Goal: Information Seeking & Learning: Learn about a topic

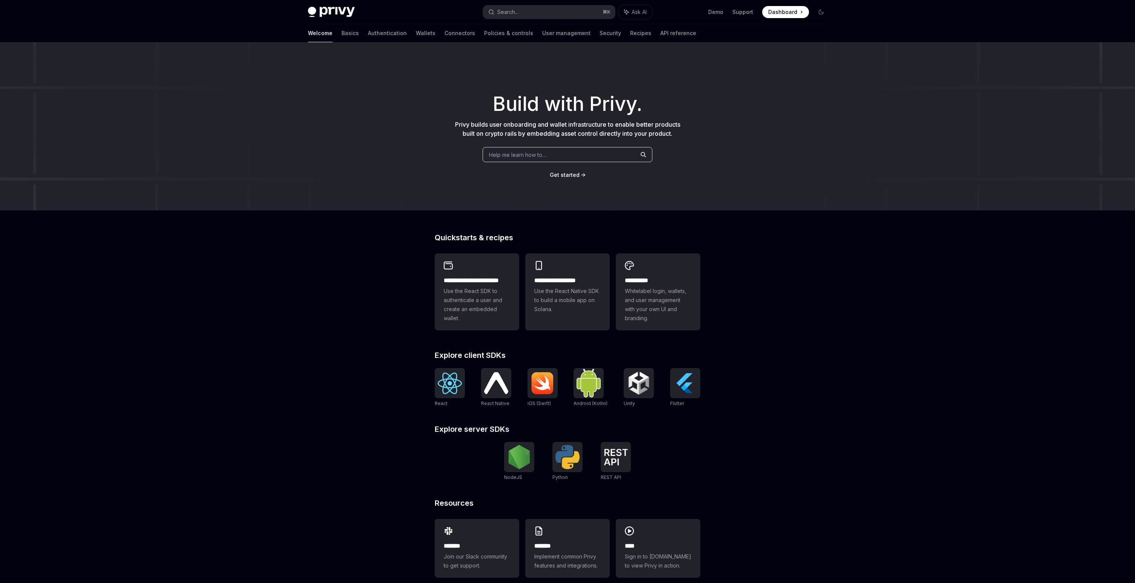
type textarea "*"
click at [514, 158] on span "Help me learn how to…" at bounding box center [517, 155] width 57 height 8
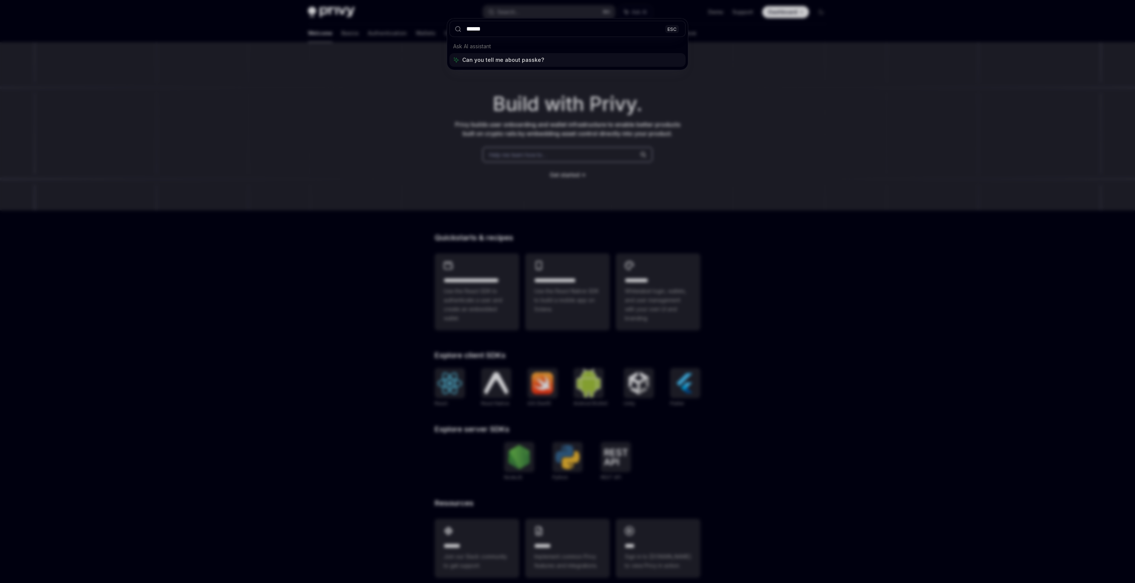
type input "*******"
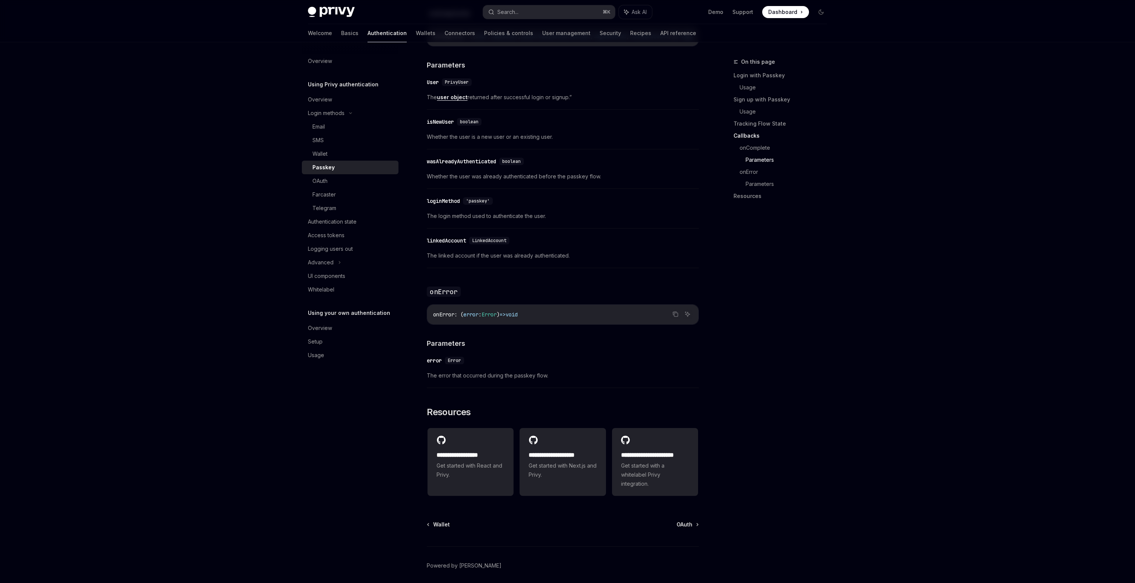
scroll to position [1024, 0]
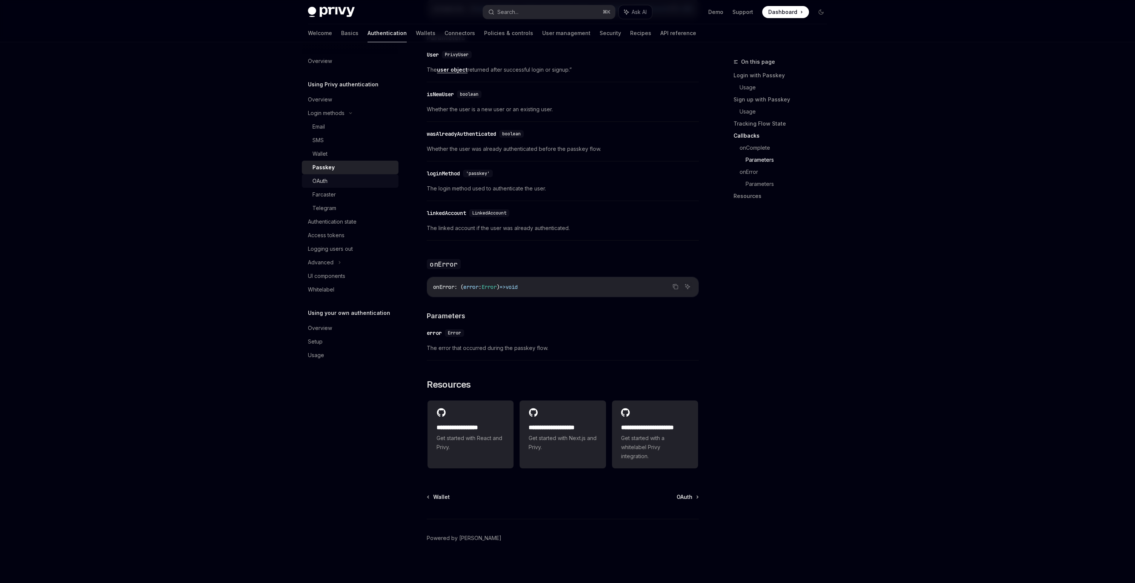
click at [337, 187] on link "OAuth" at bounding box center [350, 181] width 97 height 14
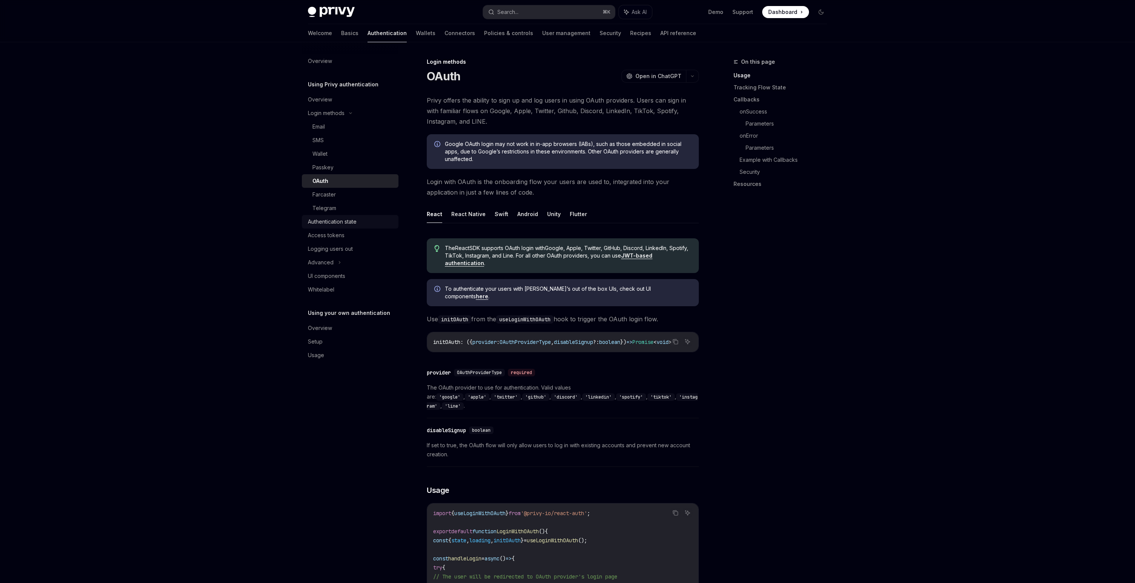
click at [334, 223] on div "Authentication state" at bounding box center [332, 221] width 49 height 9
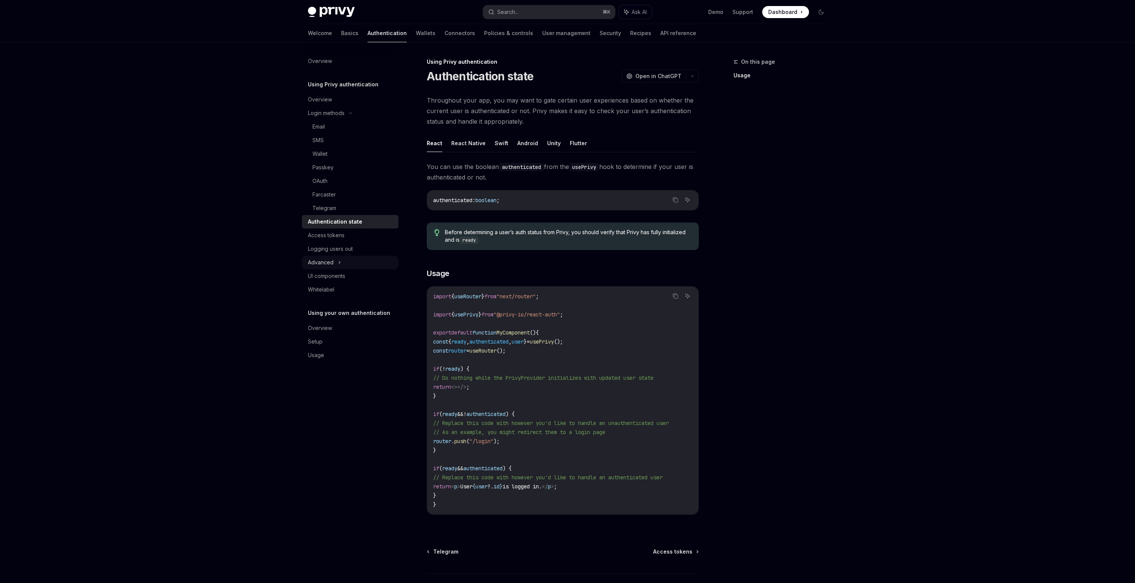
click at [340, 264] on icon at bounding box center [339, 262] width 3 height 9
click at [339, 316] on div "UI components" at bounding box center [326, 316] width 37 height 9
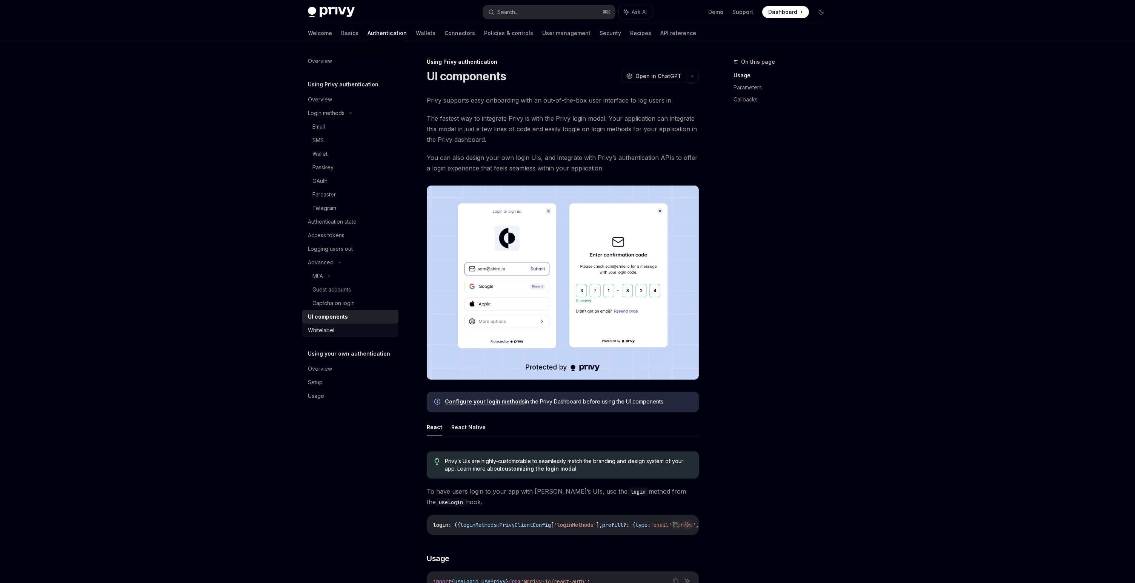
click at [337, 329] on div "Whitelabel" at bounding box center [351, 330] width 86 height 9
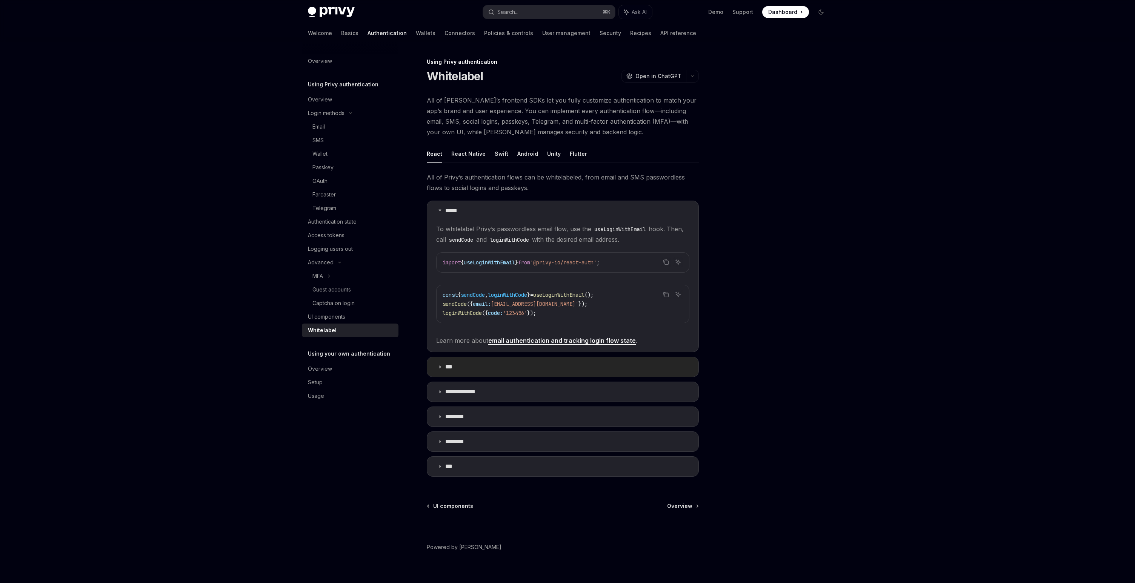
click at [468, 364] on summary "***" at bounding box center [562, 367] width 271 height 20
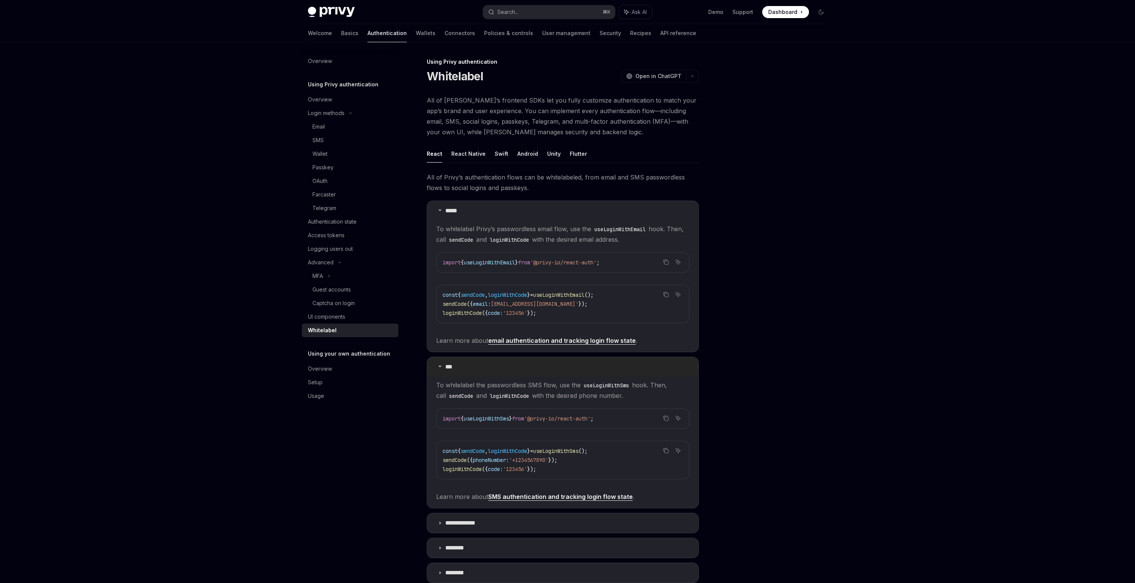
click at [468, 364] on summary "***" at bounding box center [562, 367] width 271 height 20
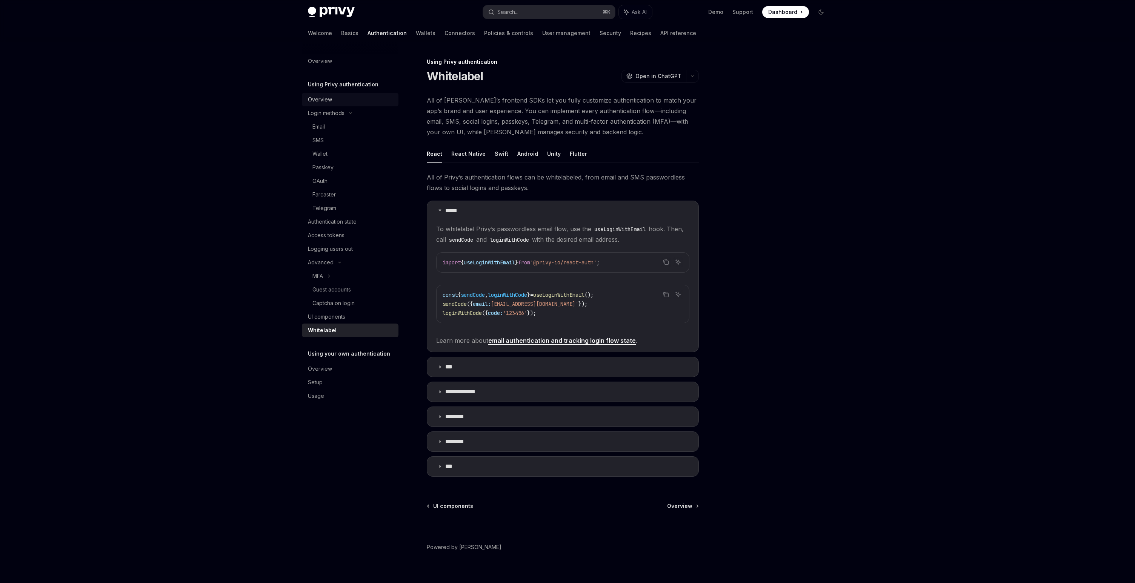
click at [340, 98] on div "Overview" at bounding box center [351, 99] width 86 height 9
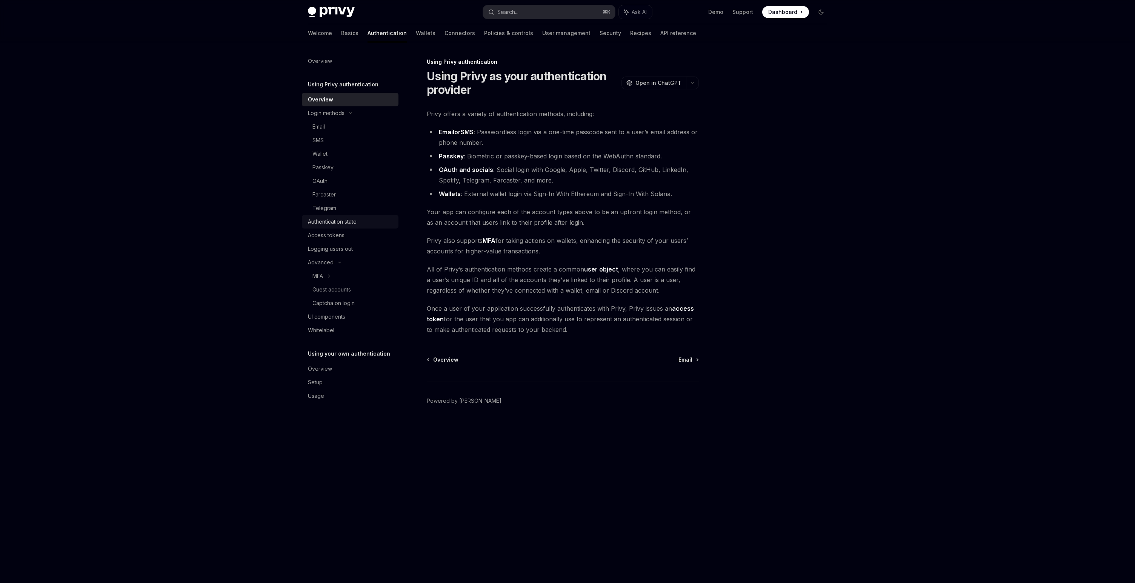
click at [335, 217] on div "Authentication state" at bounding box center [332, 221] width 49 height 9
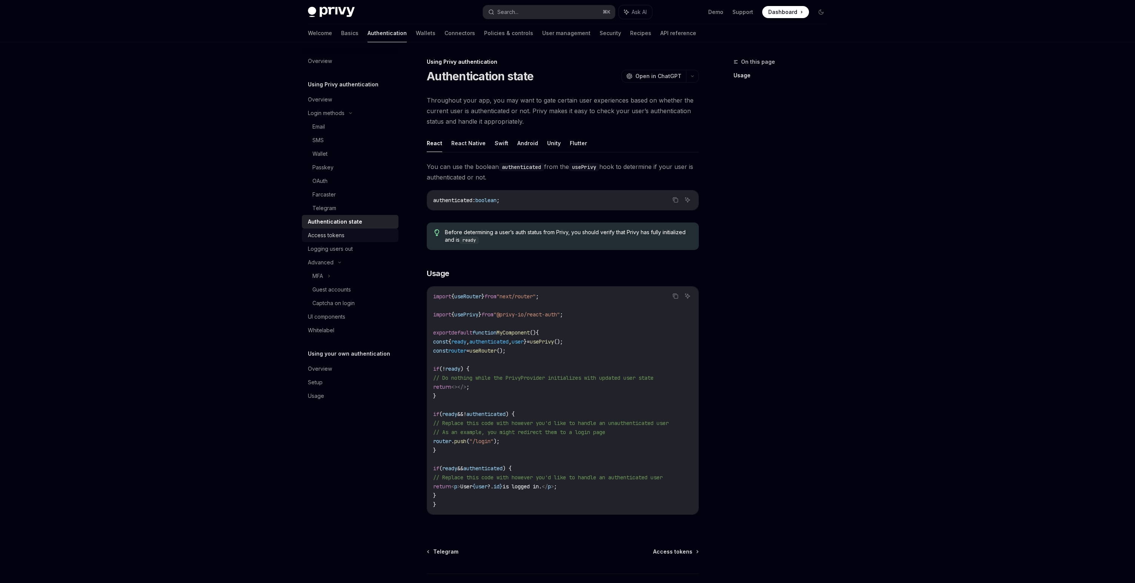
click at [331, 234] on div "Access tokens" at bounding box center [326, 235] width 37 height 9
type textarea "*"
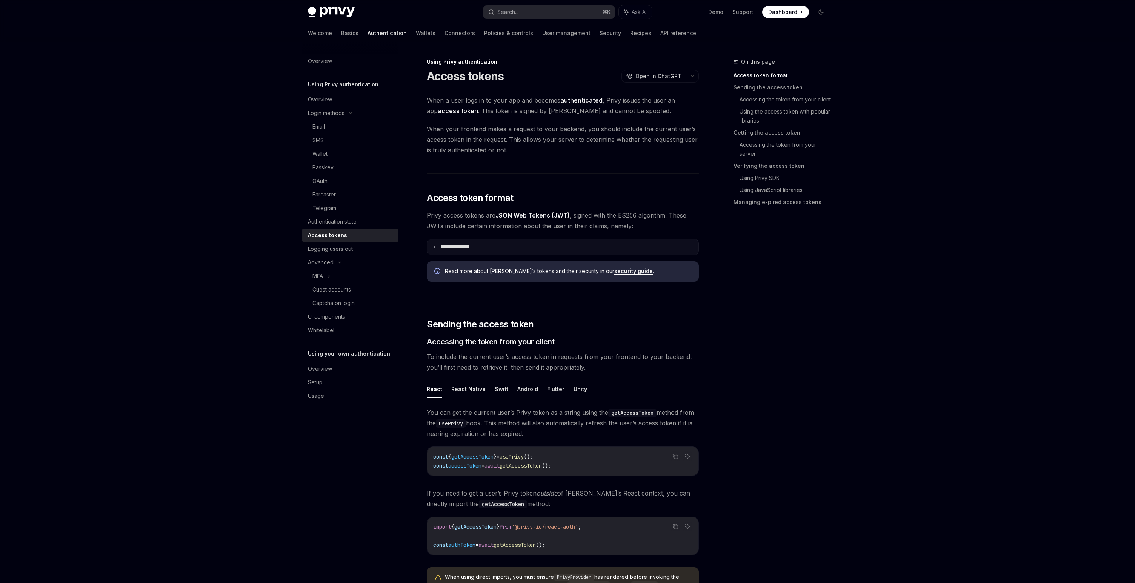
click at [431, 244] on summary "**********" at bounding box center [562, 247] width 271 height 16
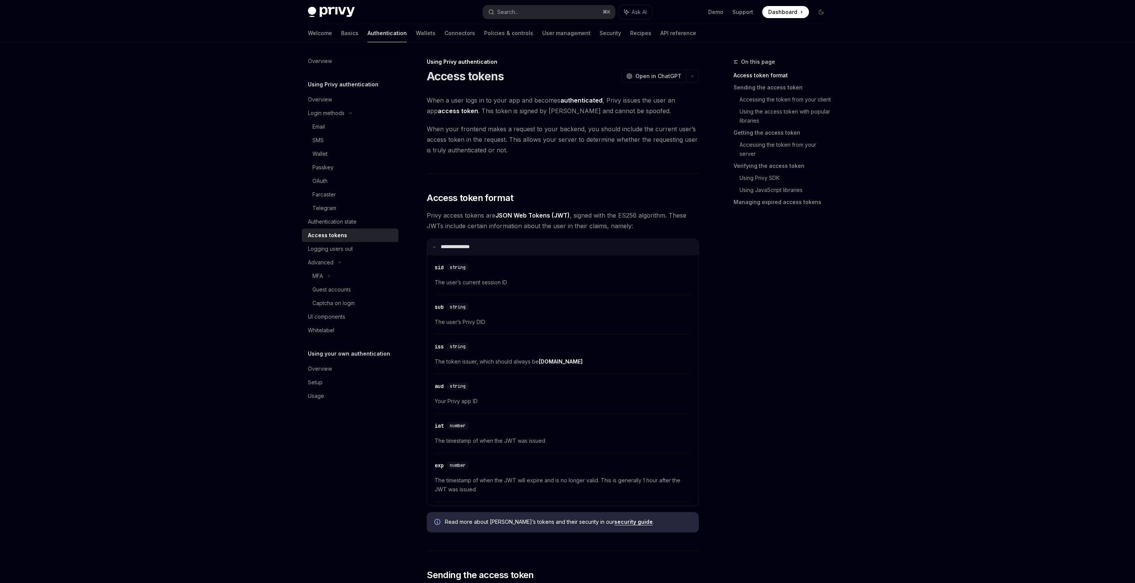
click at [431, 244] on summary "**********" at bounding box center [562, 247] width 271 height 16
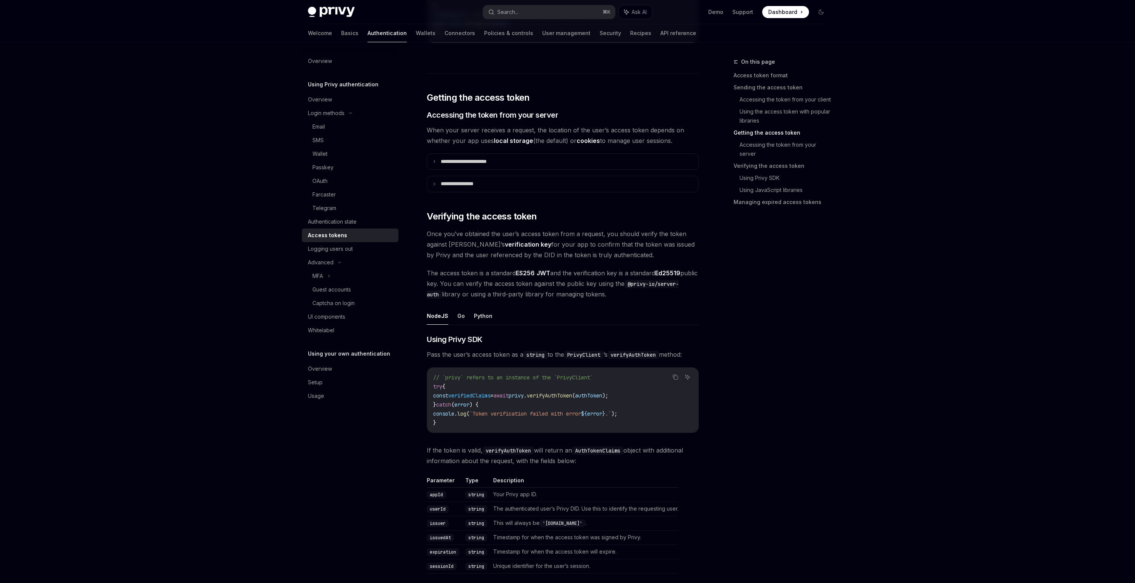
scroll to position [943, 0]
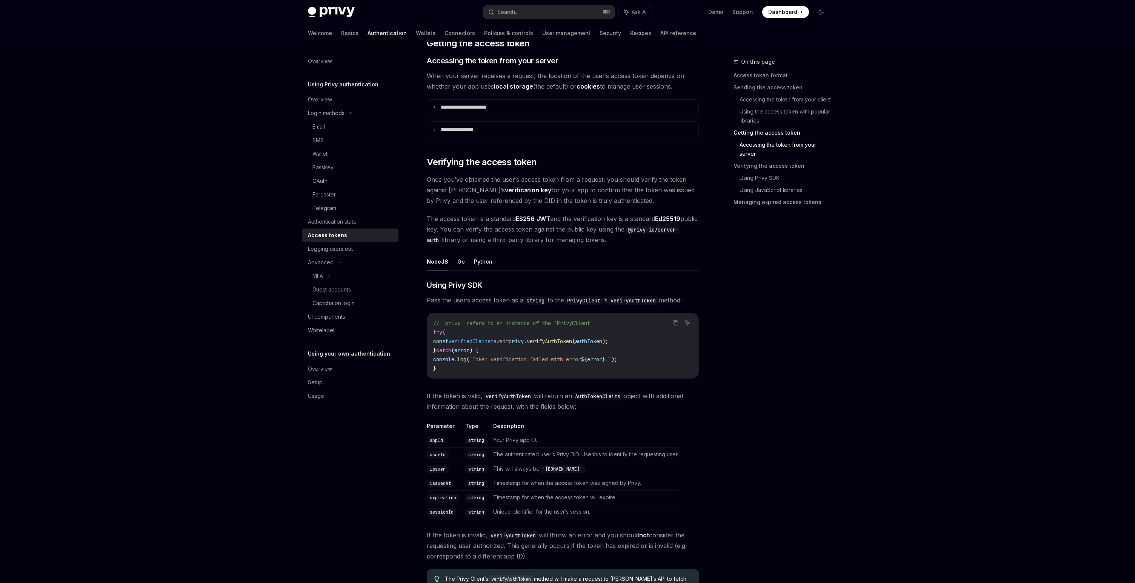
click at [525, 175] on span "Once you’ve obtained the user’s access token from a request, you should verify …" at bounding box center [563, 190] width 272 height 32
click at [530, 185] on span "Once you’ve obtained the user’s access token from a request, you should verify …" at bounding box center [563, 190] width 272 height 32
click at [534, 189] on span "Once you’ve obtained the user’s access token from a request, you should verify …" at bounding box center [563, 190] width 272 height 32
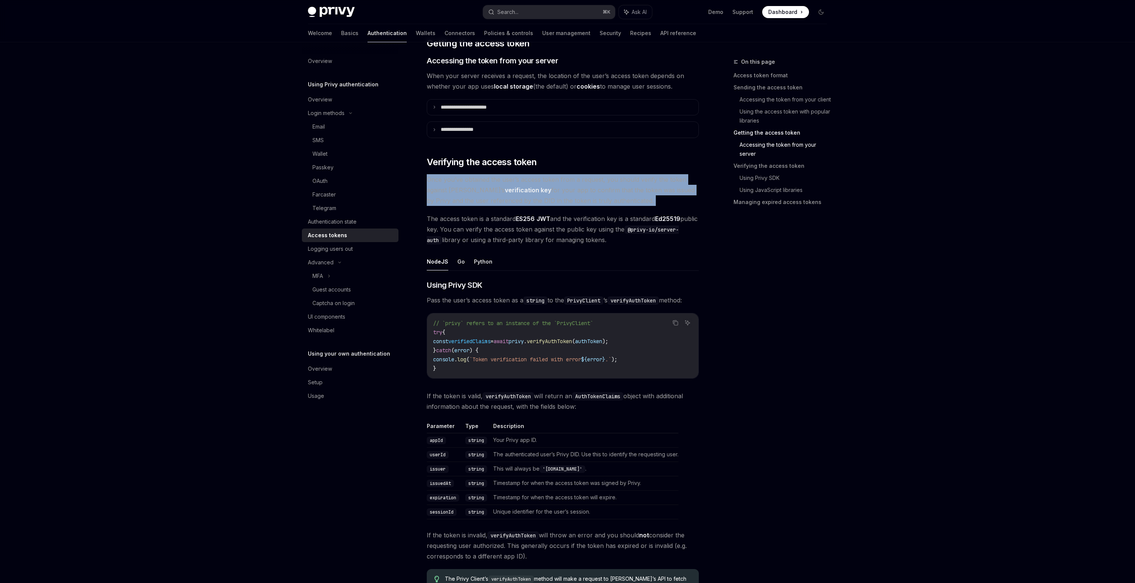
click at [534, 189] on span "Once you’ve obtained the user’s access token from a request, you should verify …" at bounding box center [563, 190] width 272 height 32
click at [557, 197] on span "Once you’ve obtained the user’s access token from a request, you should verify …" at bounding box center [563, 190] width 272 height 32
drag, startPoint x: 557, startPoint y: 180, endPoint x: 570, endPoint y: 197, distance: 21.2
click at [570, 197] on span "Once you’ve obtained the user’s access token from a request, you should verify …" at bounding box center [563, 190] width 272 height 32
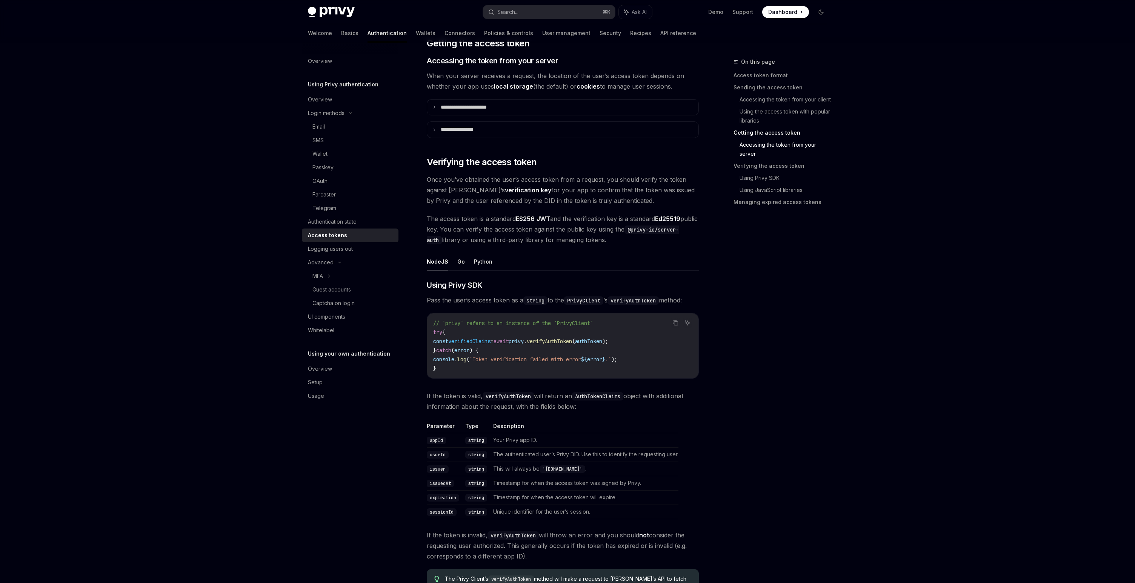
click at [554, 182] on span "Once you’ve obtained the user’s access token from a request, you should verify …" at bounding box center [563, 190] width 272 height 32
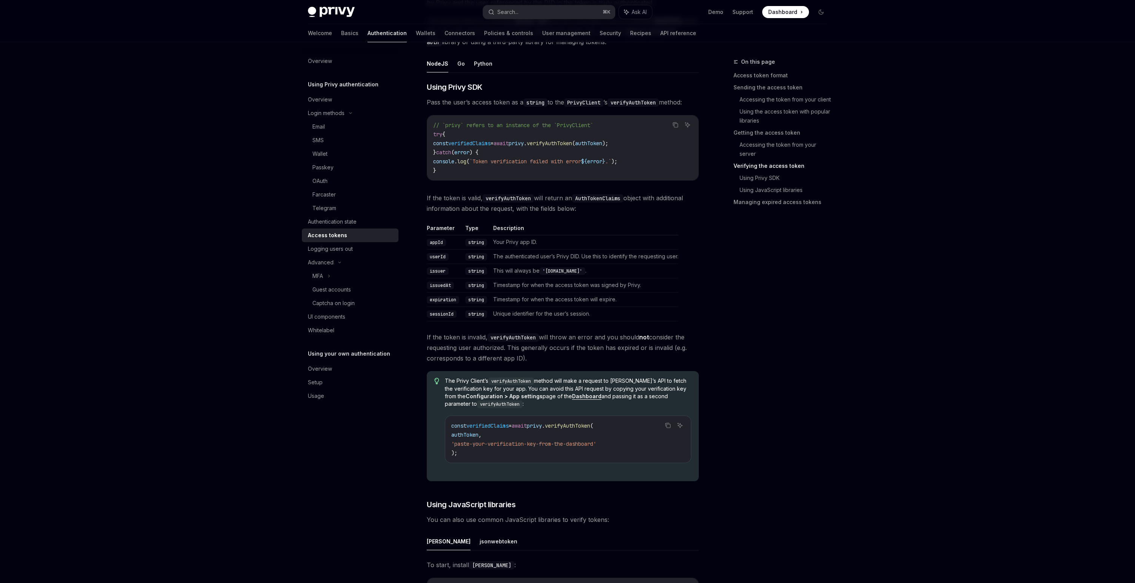
scroll to position [1141, 0]
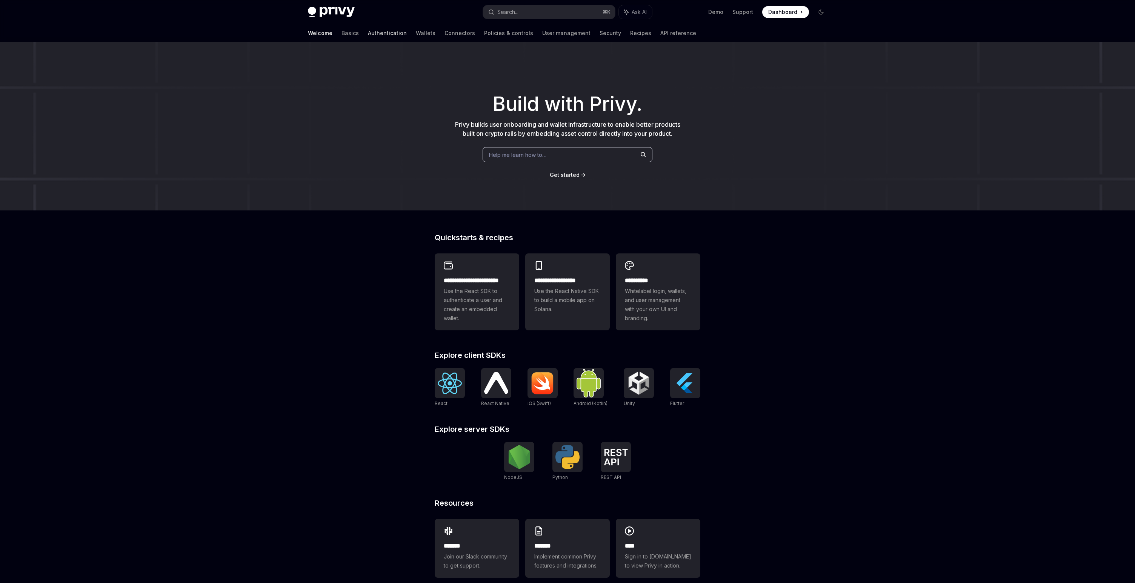
click at [368, 34] on link "Authentication" at bounding box center [387, 33] width 39 height 18
type textarea "*"
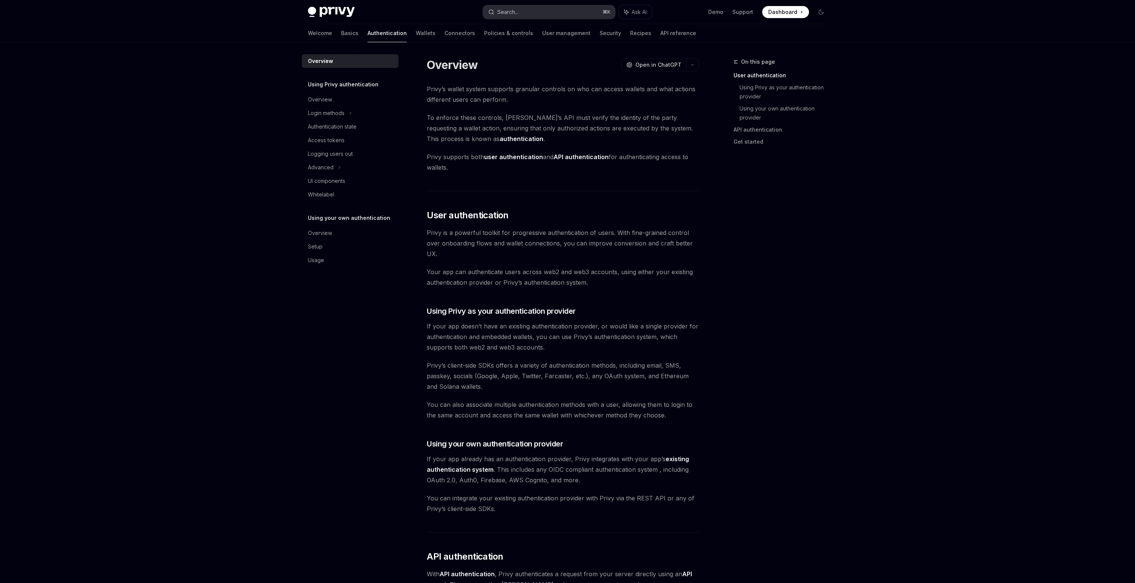
click at [512, 9] on div "Search..." at bounding box center [507, 12] width 21 height 9
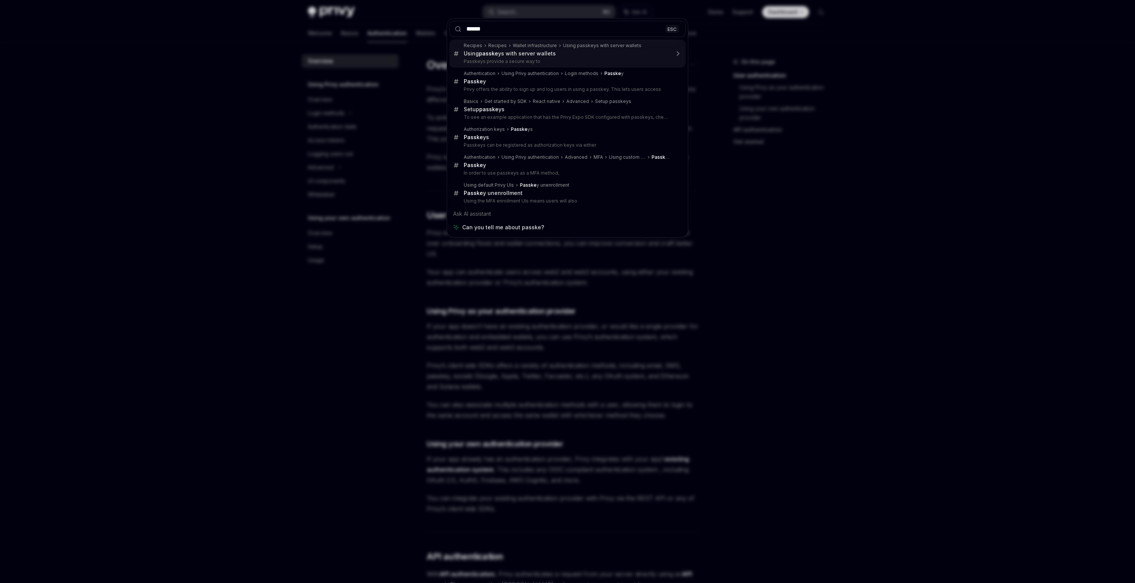
type input "*******"
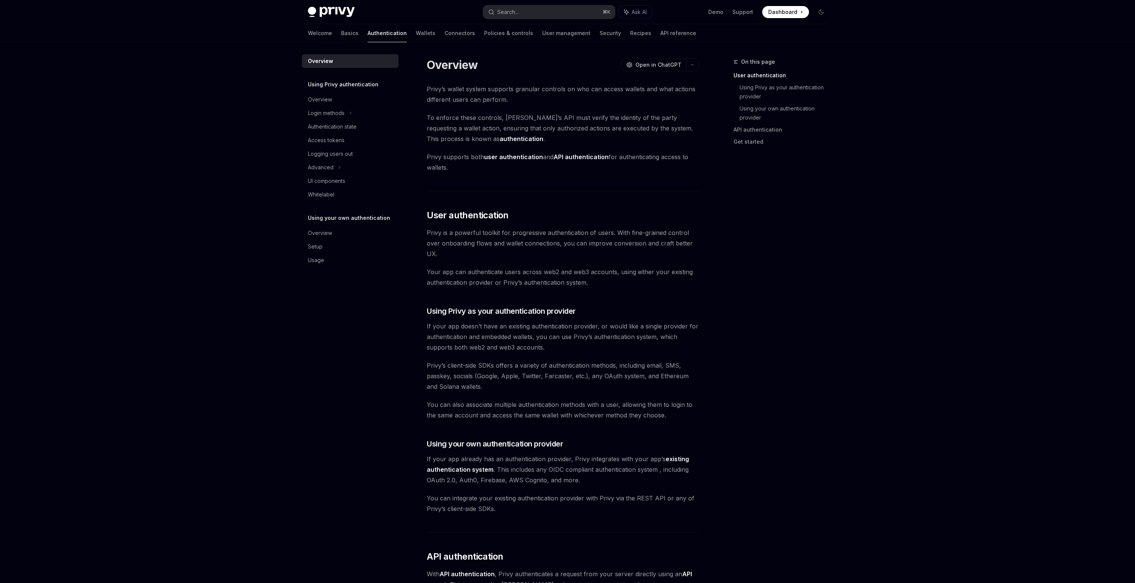
type textarea "*"
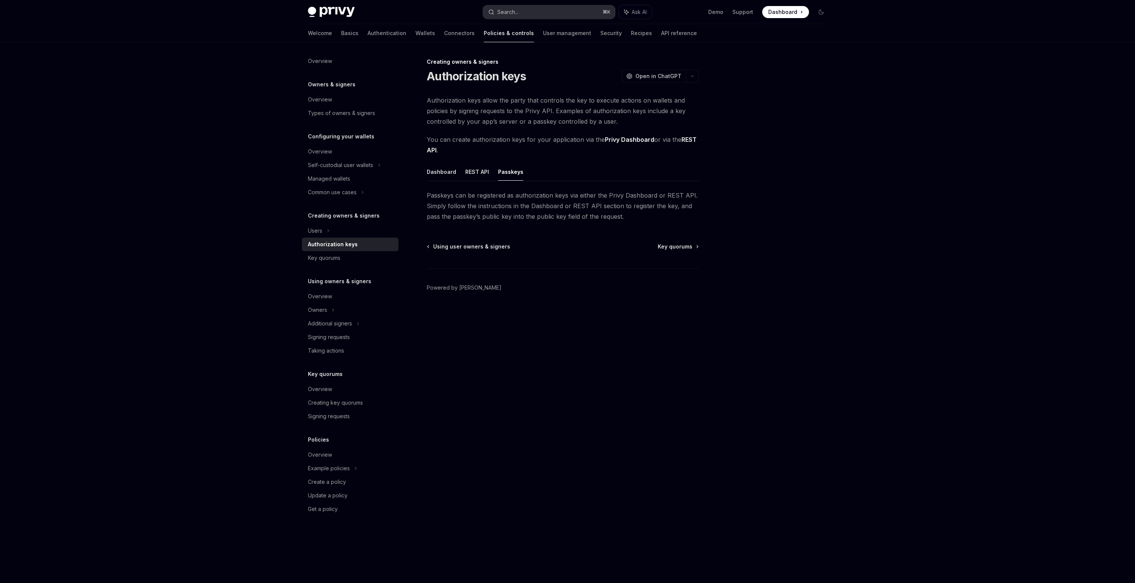
click at [531, 13] on button "Search... ⌘ K" at bounding box center [549, 12] width 132 height 14
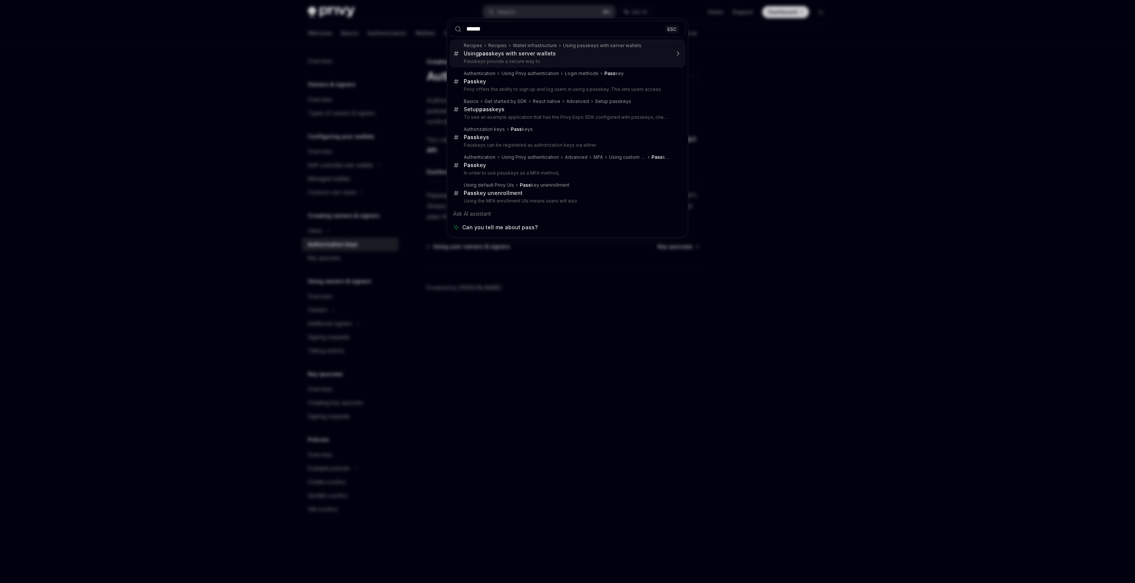
type input "*******"
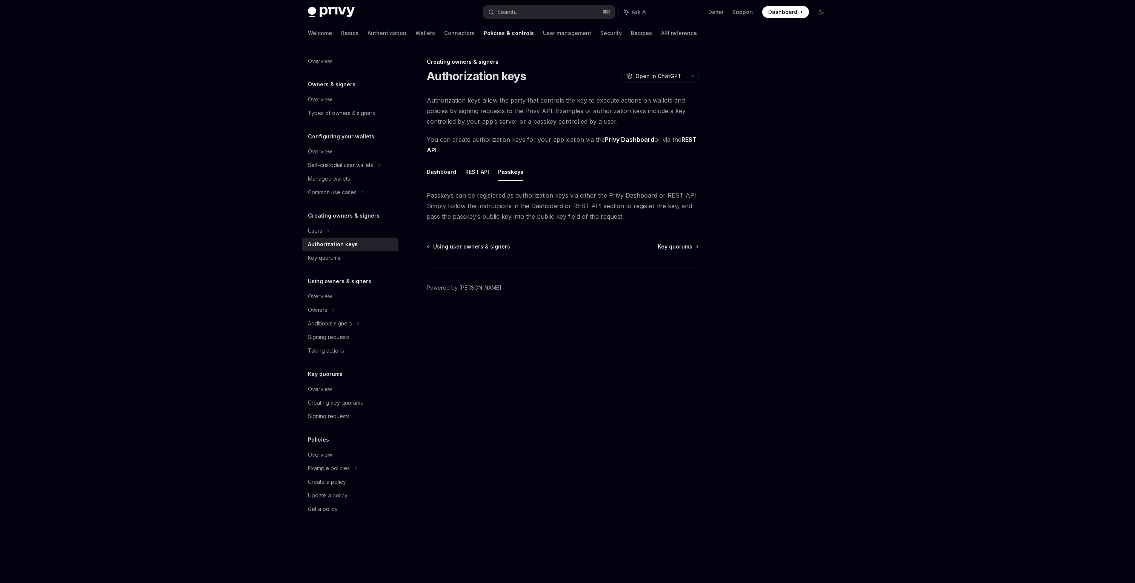
type textarea "*"
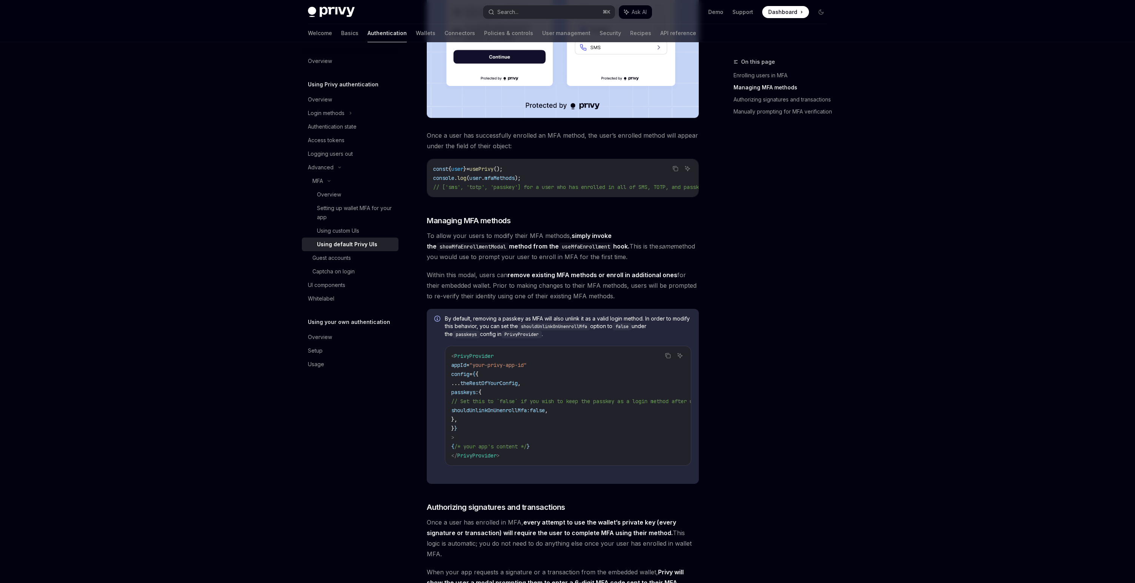
scroll to position [379, 0]
click at [597, 189] on span "// ['sms', 'totp', 'passkey'] for a user who has enrolled in all of SMS, TOTP, …" at bounding box center [575, 186] width 284 height 7
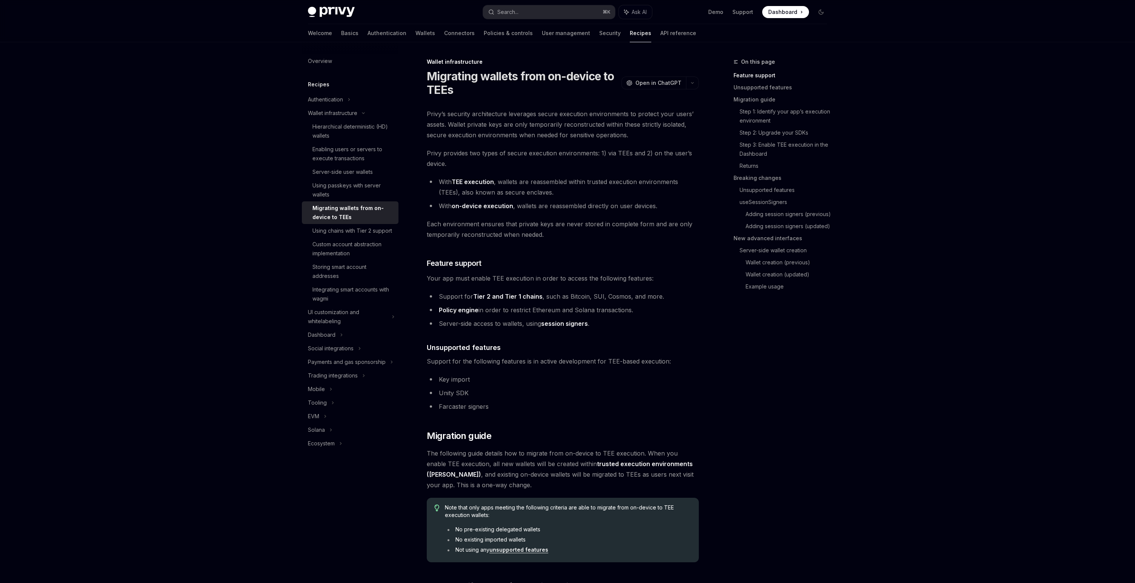
click at [510, 128] on span "Privy’s security architecture leverages secure execution environments to protec…" at bounding box center [563, 125] width 272 height 32
drag, startPoint x: 492, startPoint y: 117, endPoint x: 586, endPoint y: 119, distance: 94.0
click at [586, 119] on span "Privy’s security architecture leverages secure execution environments to protec…" at bounding box center [563, 125] width 272 height 32
drag, startPoint x: 467, startPoint y: 123, endPoint x: 539, endPoint y: 124, distance: 71.7
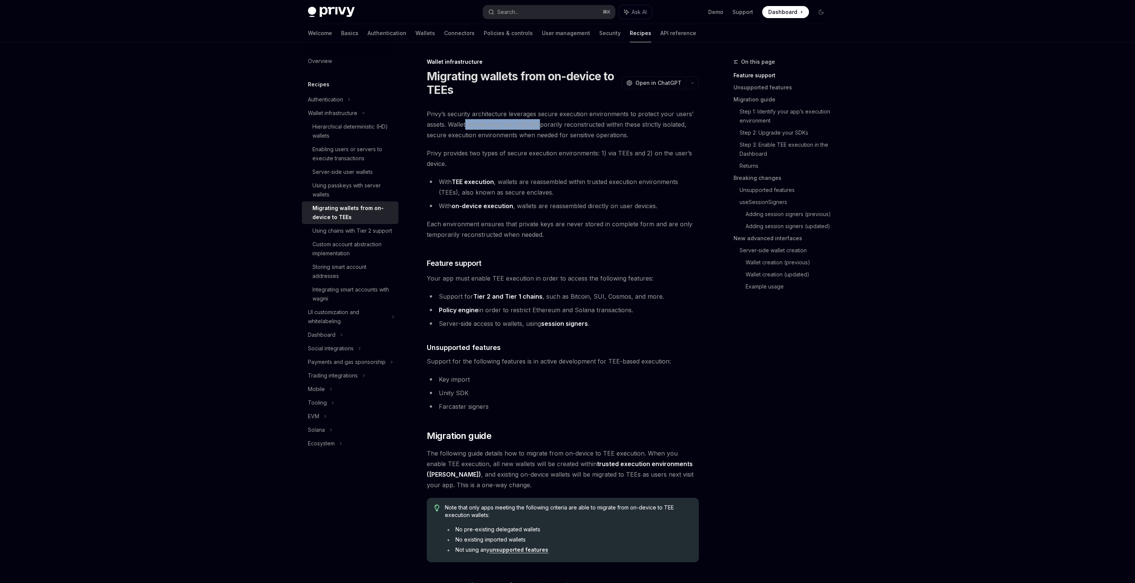
click at [539, 124] on span "Privy’s security architecture leverages secure execution environments to protec…" at bounding box center [563, 125] width 272 height 32
drag, startPoint x: 526, startPoint y: 124, endPoint x: 609, endPoint y: 124, distance: 83.0
click at [609, 124] on span "Privy’s security architecture leverages secure execution environments to protec…" at bounding box center [563, 125] width 272 height 32
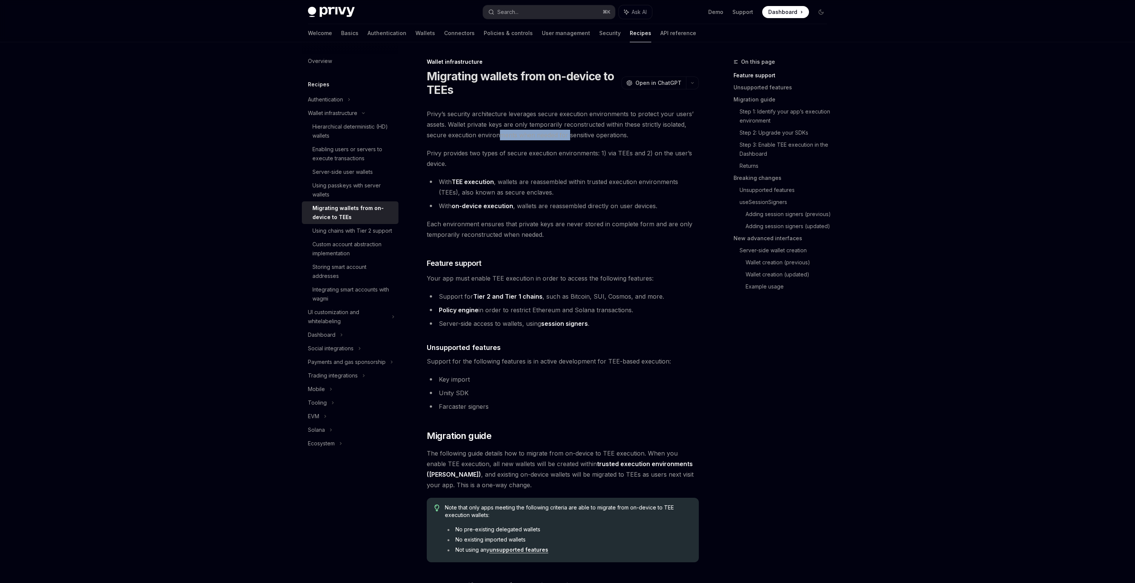
drag, startPoint x: 499, startPoint y: 137, endPoint x: 575, endPoint y: 137, distance: 75.9
click at [575, 137] on span "Privy’s security architecture leverages secure execution environments to protec…" at bounding box center [563, 125] width 272 height 32
drag, startPoint x: 443, startPoint y: 155, endPoint x: 534, endPoint y: 155, distance: 91.0
click at [534, 155] on span "Privy provides two types of secure execution environments: 1) via TEEs and 2) o…" at bounding box center [563, 158] width 272 height 21
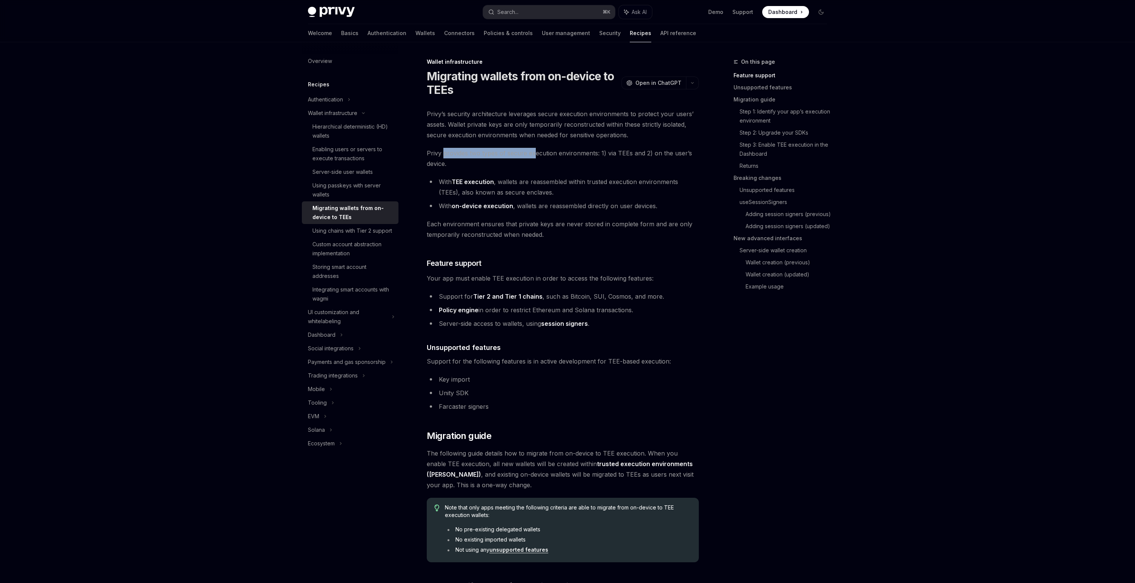
click at [534, 155] on span "Privy provides two types of secure execution environments: 1) via TEEs and 2) o…" at bounding box center [563, 158] width 272 height 21
drag, startPoint x: 534, startPoint y: 155, endPoint x: 607, endPoint y: 155, distance: 72.8
click at [607, 155] on span "Privy provides two types of secure execution environments: 1) via TEEs and 2) o…" at bounding box center [563, 158] width 272 height 21
drag, startPoint x: 618, startPoint y: 155, endPoint x: 642, endPoint y: 155, distance: 23.4
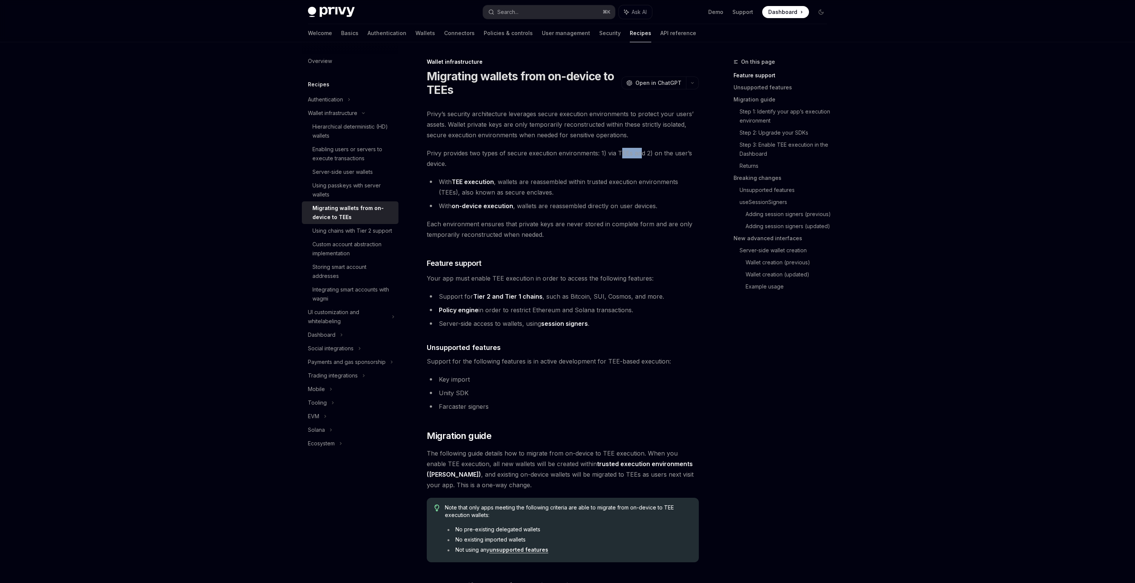
click at [642, 155] on span "Privy provides two types of secure execution environments: 1) via TEEs and 2) o…" at bounding box center [563, 158] width 272 height 21
drag, startPoint x: 504, startPoint y: 184, endPoint x: 573, endPoint y: 184, distance: 69.4
click at [573, 184] on li "With TEE execution , wallets are reassembled within trusted execution environme…" at bounding box center [563, 187] width 272 height 21
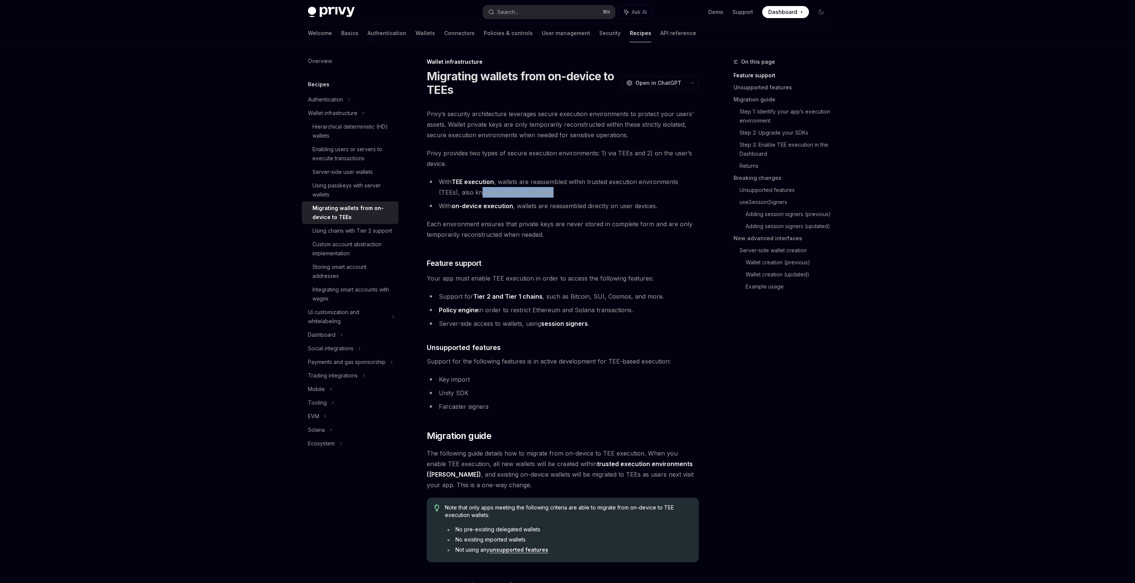
drag, startPoint x: 480, startPoint y: 194, endPoint x: 554, endPoint y: 194, distance: 74.7
click at [554, 194] on li "With TEE execution , wallets are reassembled within trusted execution environme…" at bounding box center [563, 187] width 272 height 21
drag, startPoint x: 528, startPoint y: 208, endPoint x: 622, endPoint y: 210, distance: 94.4
click at [622, 210] on li "With on-device execution , wallets are reassembled directly on user devices." at bounding box center [563, 206] width 272 height 11
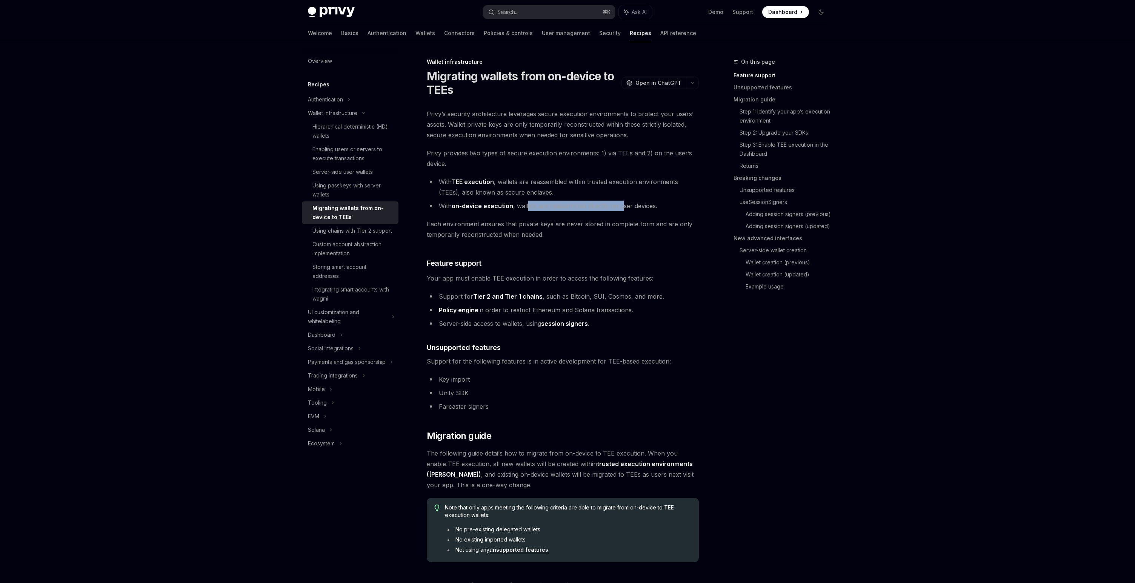
click at [622, 210] on li "With on-device execution , wallets are reassembled directly on user devices." at bounding box center [563, 206] width 272 height 11
drag, startPoint x: 450, startPoint y: 226, endPoint x: 573, endPoint y: 226, distance: 122.3
click at [573, 226] on span "Each environment ensures that private keys are never stored in complete form an…" at bounding box center [563, 229] width 272 height 21
drag, startPoint x: 564, startPoint y: 224, endPoint x: 650, endPoint y: 224, distance: 86.0
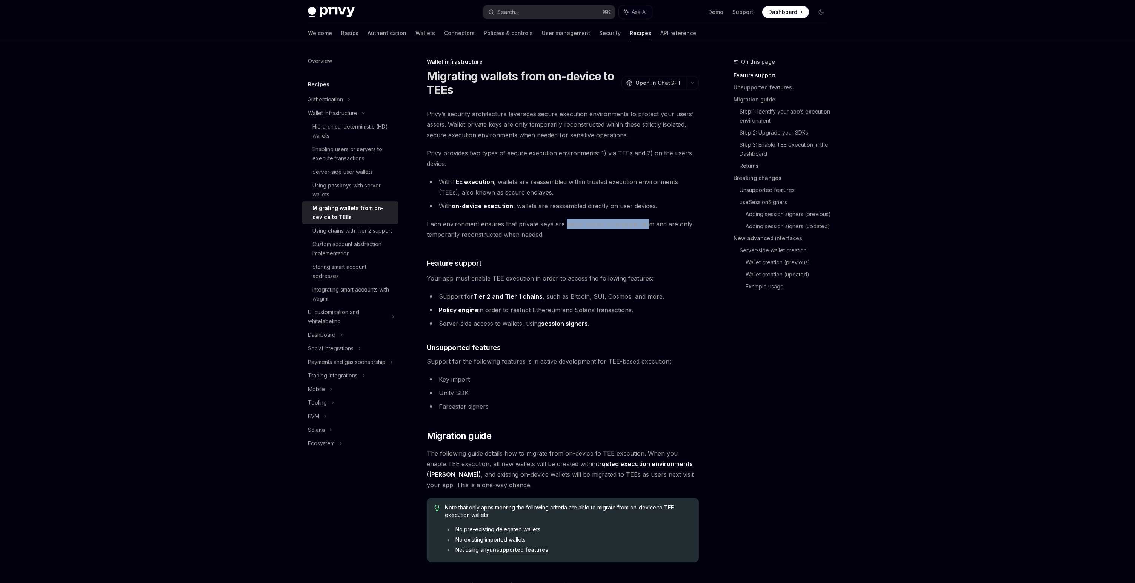
click at [650, 224] on span "Each environment ensures that private keys are never stored in complete form an…" at bounding box center [563, 229] width 272 height 21
drag, startPoint x: 628, startPoint y: 229, endPoint x: 665, endPoint y: 229, distance: 37.4
click at [665, 229] on span "Each environment ensures that private keys are never stored in complete form an…" at bounding box center [563, 229] width 272 height 21
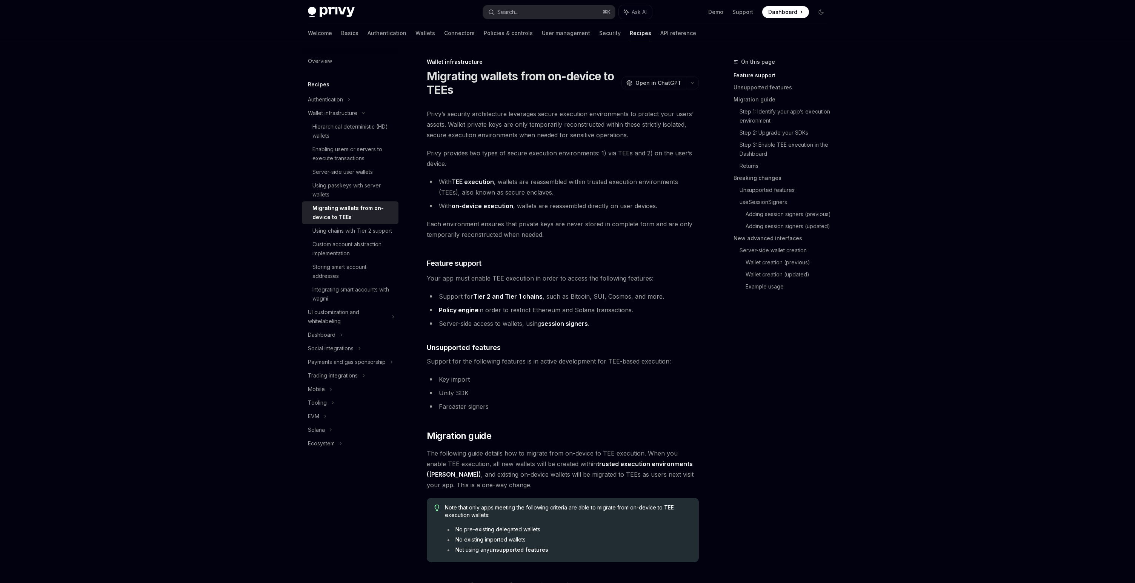
drag, startPoint x: 439, startPoint y: 236, endPoint x: 524, endPoint y: 236, distance: 84.5
click at [524, 236] on span "Each environment ensures that private keys are never stored in complete form an…" at bounding box center [563, 229] width 272 height 21
drag, startPoint x: 531, startPoint y: 235, endPoint x: 447, endPoint y: 233, distance: 84.6
click at [447, 233] on span "Each environment ensures that private keys are never stored in complete form an…" at bounding box center [563, 229] width 272 height 21
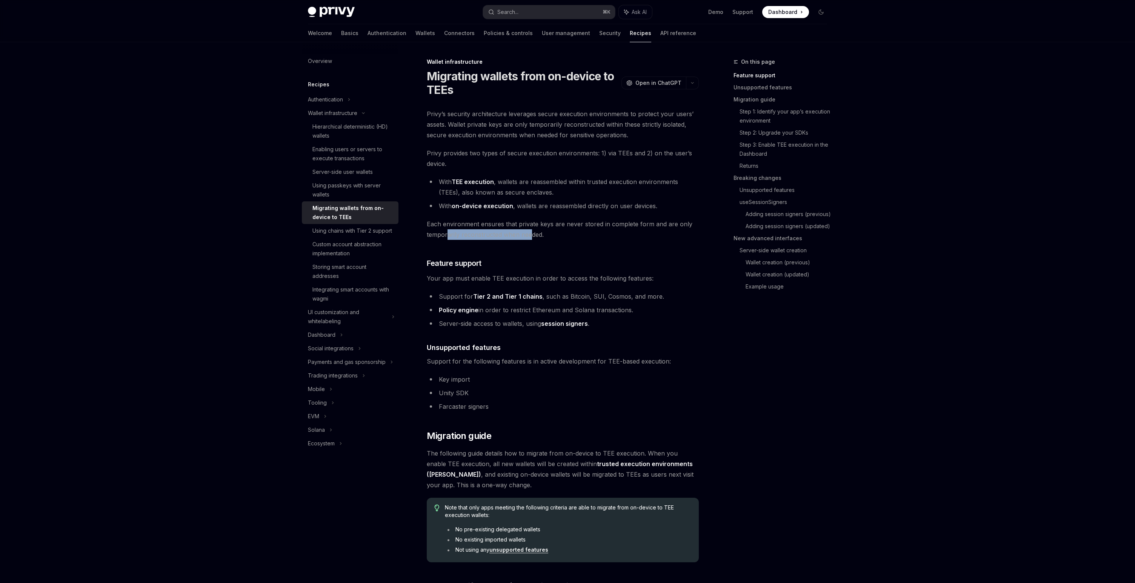
click at [447, 233] on span "Each environment ensures that private keys are never stored in complete form an…" at bounding box center [563, 229] width 272 height 21
drag, startPoint x: 435, startPoint y: 279, endPoint x: 517, endPoint y: 279, distance: 81.9
click at [517, 279] on span "Your app must enable TEE execution in order to access the following features:" at bounding box center [563, 278] width 272 height 11
drag, startPoint x: 494, startPoint y: 279, endPoint x: 553, endPoint y: 279, distance: 58.5
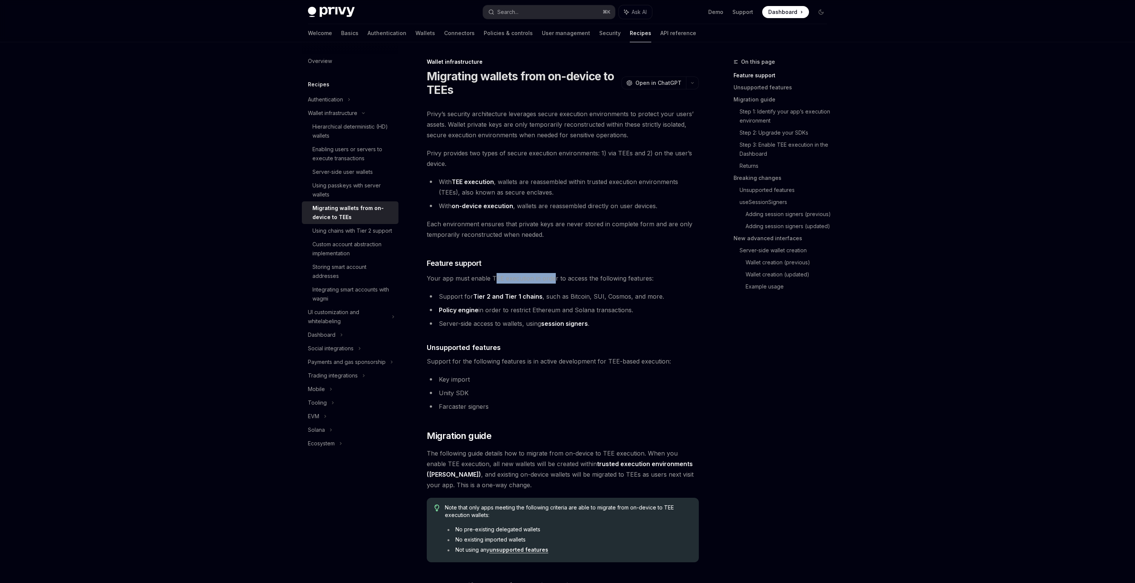
click at [553, 279] on span "Your app must enable TEE execution in order to access the following features:" at bounding box center [563, 278] width 272 height 11
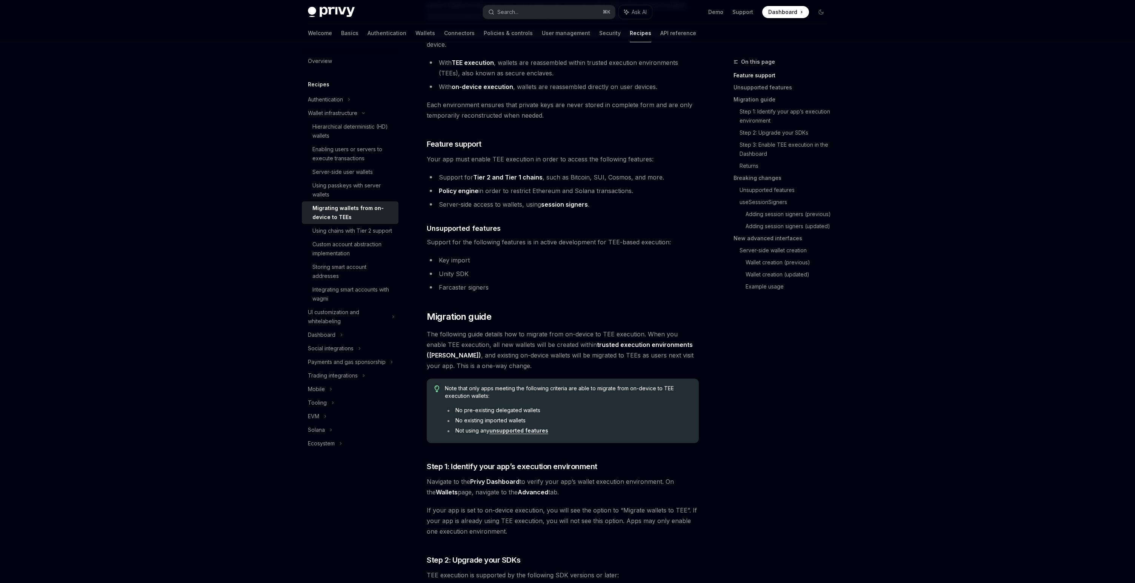
scroll to position [120, 0]
